Goal: Task Accomplishment & Management: Manage account settings

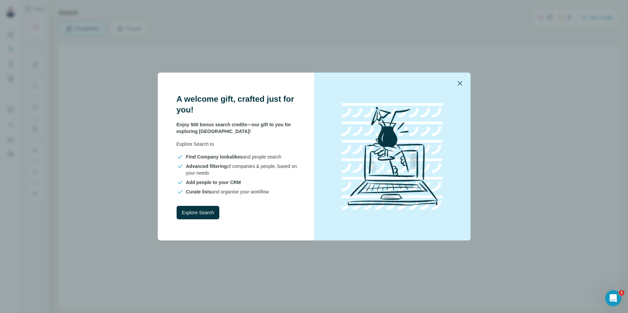
click at [460, 85] on icon "button" at bounding box center [460, 83] width 8 height 8
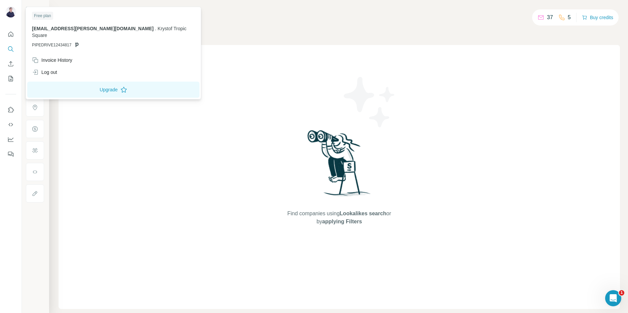
click at [8, 11] on img at bounding box center [10, 12] width 11 height 11
click at [67, 57] on div "Invoice History" at bounding box center [52, 60] width 40 height 7
click at [591, 18] on button "Buy credits" at bounding box center [597, 17] width 31 height 9
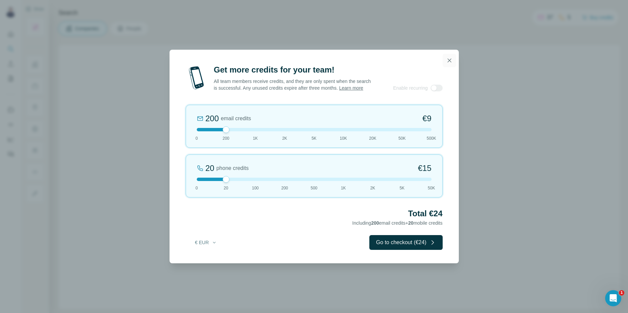
click at [451, 59] on icon "button" at bounding box center [449, 60] width 7 height 7
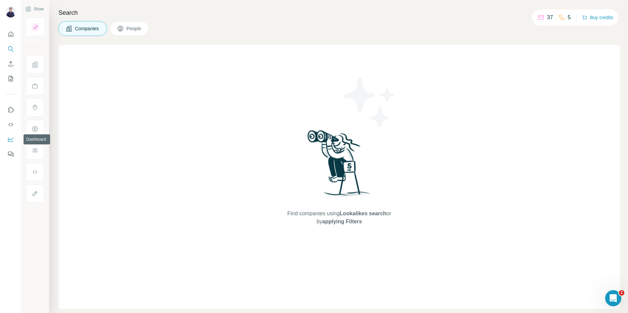
click at [11, 140] on icon "Dashboard" at bounding box center [10, 139] width 5 height 3
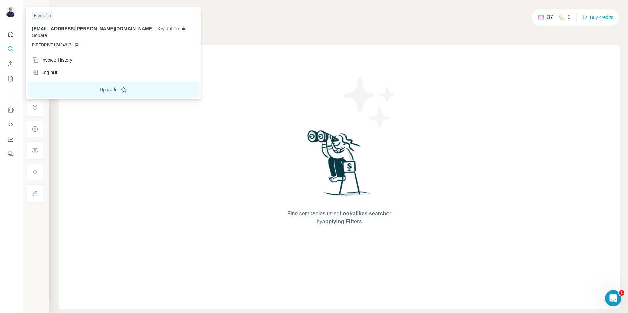
click at [86, 85] on button "Upgrade" at bounding box center [113, 90] width 172 height 16
